Goal: Task Accomplishment & Management: Manage account settings

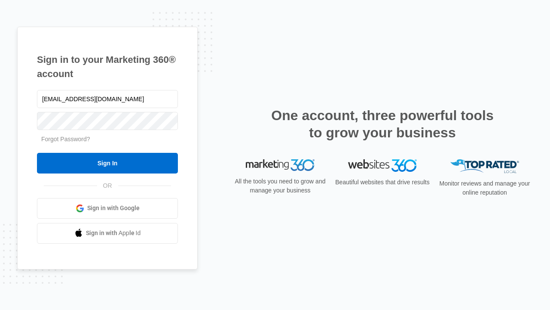
type input "dankie614@gmail.com"
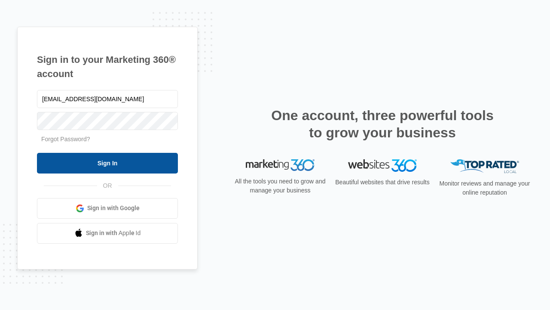
click at [108, 163] on input "Sign In" at bounding box center [107, 163] width 141 height 21
